Goal: Connect with others: Connect with others

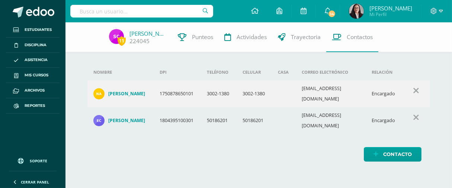
click at [86, 11] on input "text" at bounding box center [141, 11] width 143 height 13
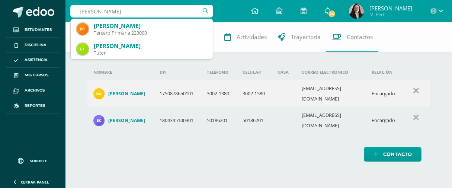
type input "Dania Tuyuc"
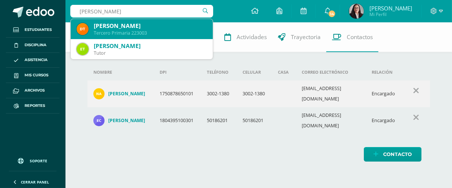
click at [106, 23] on div "Dania María Tuyuc Ruiz" at bounding box center [150, 26] width 113 height 8
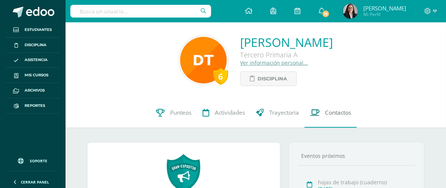
click at [341, 115] on span "Contactos" at bounding box center [338, 113] width 26 height 8
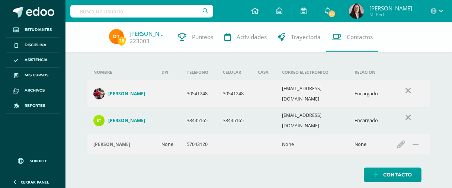
click at [152, 12] on input "text" at bounding box center [141, 11] width 143 height 13
type input "[PERSON_NAME]"
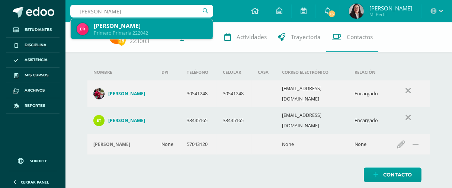
click at [158, 27] on div "[PERSON_NAME]" at bounding box center [150, 26] width 113 height 8
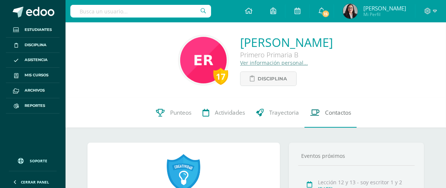
click at [333, 110] on span "Contactos" at bounding box center [338, 113] width 26 height 8
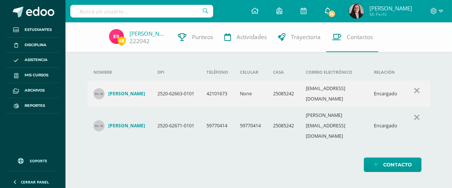
click at [325, 11] on icon at bounding box center [328, 10] width 6 height 7
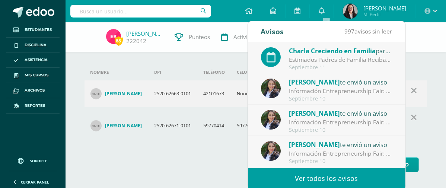
click at [162, 6] on input "text" at bounding box center [140, 11] width 141 height 13
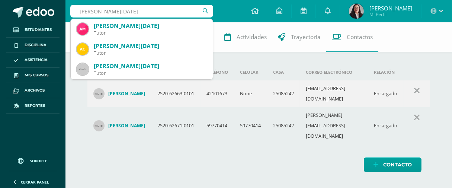
type input "Ana Lucia Garzona"
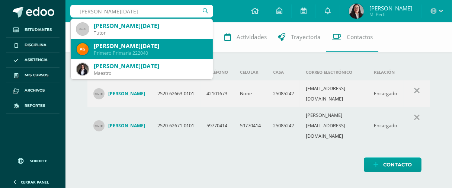
click at [163, 49] on div "Ana Lucia Garzona Martínez" at bounding box center [150, 46] width 113 height 8
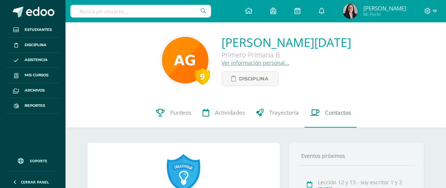
click at [332, 115] on span "Contactos" at bounding box center [338, 113] width 26 height 8
